Goal: Information Seeking & Learning: Learn about a topic

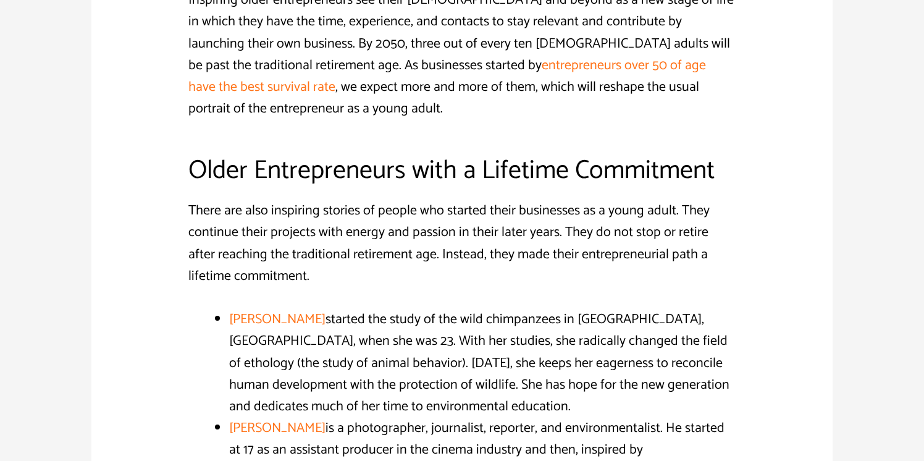
scroll to position [1464, 0]
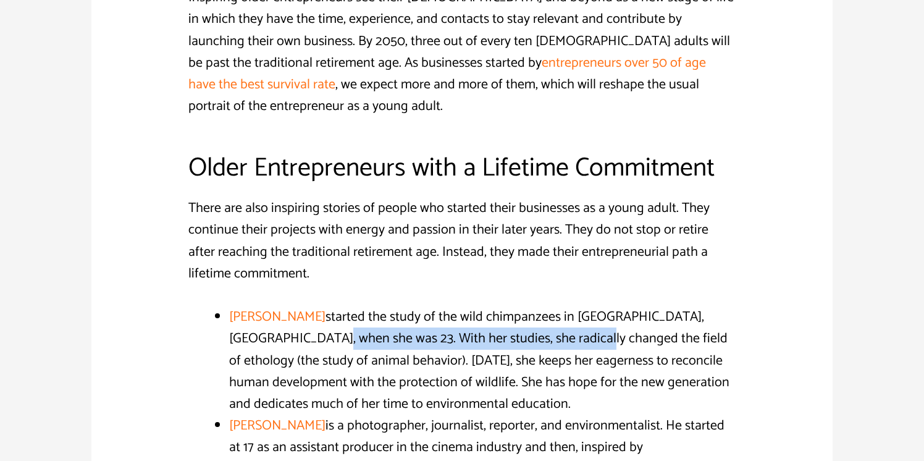
drag, startPoint x: 254, startPoint y: 277, endPoint x: 511, endPoint y: 279, distance: 256.9
click at [511, 306] on li "[PERSON_NAME] started the study of the wild chimpanzees in [GEOGRAPHIC_DATA], […" at bounding box center [482, 360] width 507 height 109
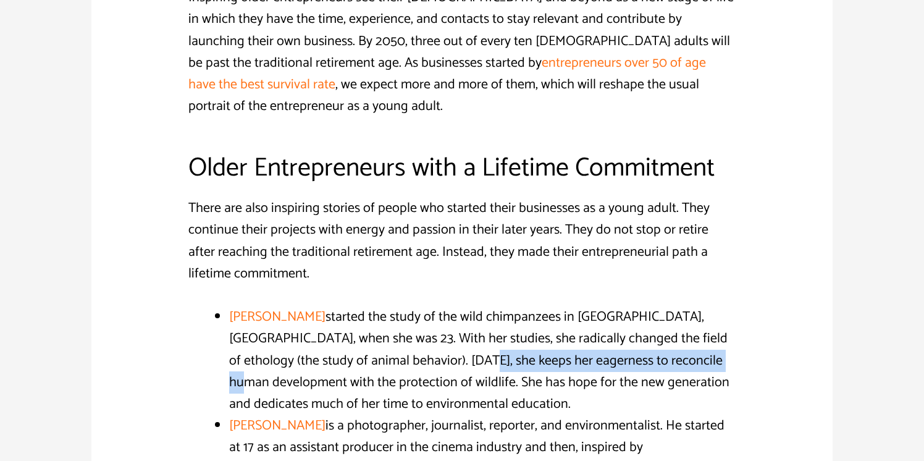
drag, startPoint x: 421, startPoint y: 294, endPoint x: 673, endPoint y: 301, distance: 252.7
click at [673, 306] on li "[PERSON_NAME] started the study of the wild chimpanzees in [GEOGRAPHIC_DATA], […" at bounding box center [482, 360] width 507 height 109
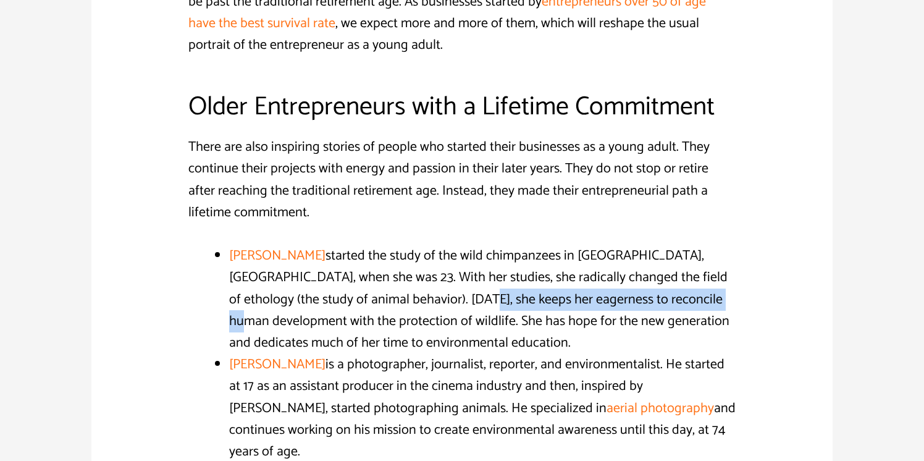
scroll to position [1530, 0]
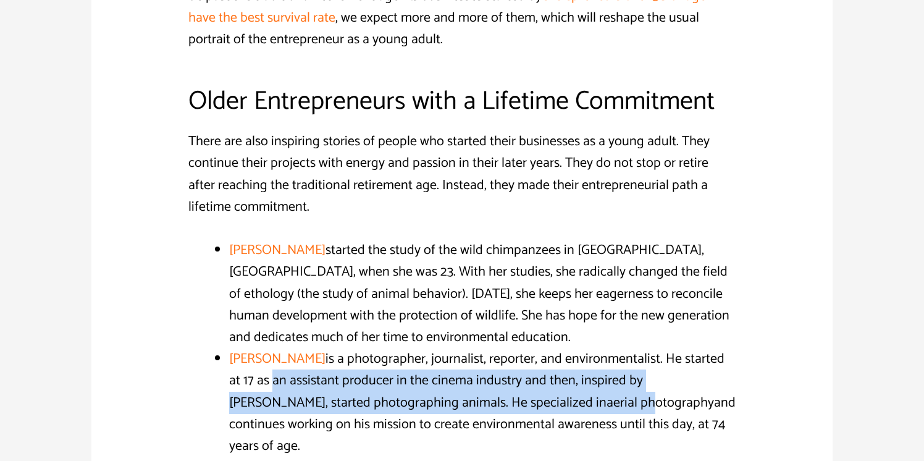
drag, startPoint x: 309, startPoint y: 314, endPoint x: 598, endPoint y: 326, distance: 289.9
click at [598, 348] on li "[PERSON_NAME] is a photographer, journalist, reporter, and environmentalist. He…" at bounding box center [482, 402] width 507 height 109
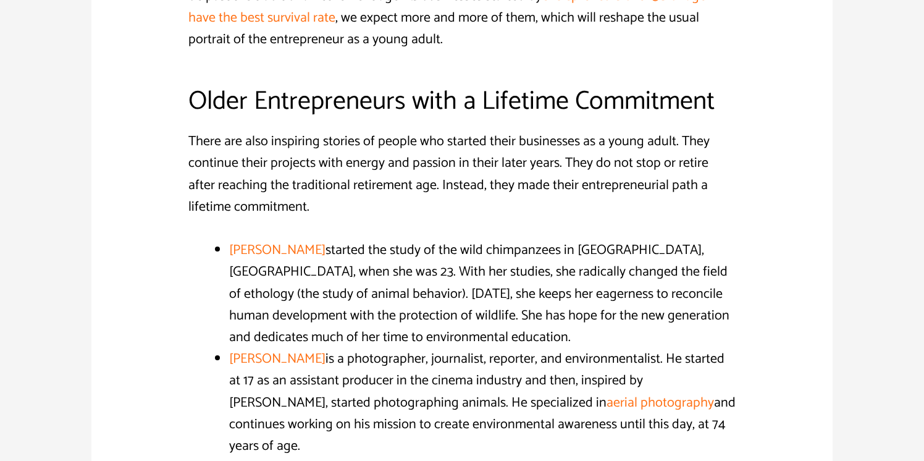
click at [592, 280] on li "[PERSON_NAME] started the study of the wild chimpanzees in [GEOGRAPHIC_DATA], […" at bounding box center [482, 294] width 507 height 109
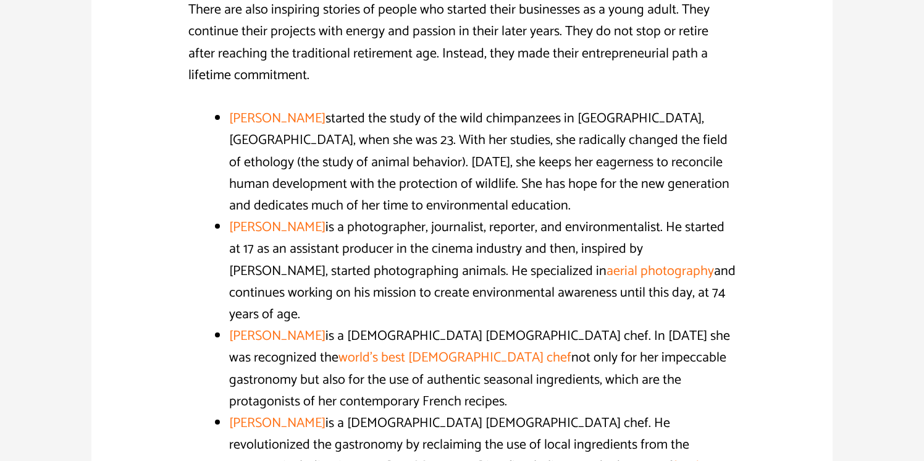
scroll to position [1664, 0]
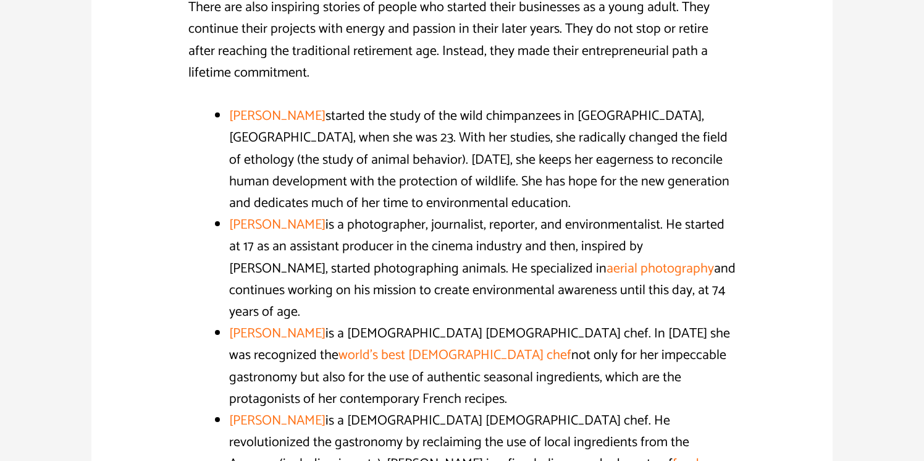
click at [363, 214] on li "[PERSON_NAME] is a photographer, journalist, reporter, and environmentalist. He…" at bounding box center [482, 268] width 507 height 109
drag, startPoint x: 353, startPoint y: 157, endPoint x: 226, endPoint y: 154, distance: 126.6
click at [226, 154] on div "There are also inspiring stories of people who started their businesses as a yo…" at bounding box center [462, 322] width 548 height 651
copy link "[PERSON_NAME]"
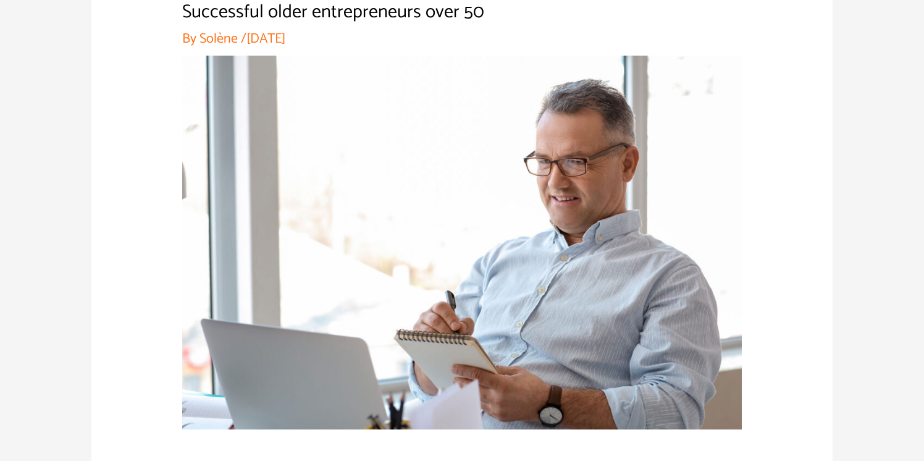
scroll to position [178, 0]
